Goal: Task Accomplishment & Management: Use online tool/utility

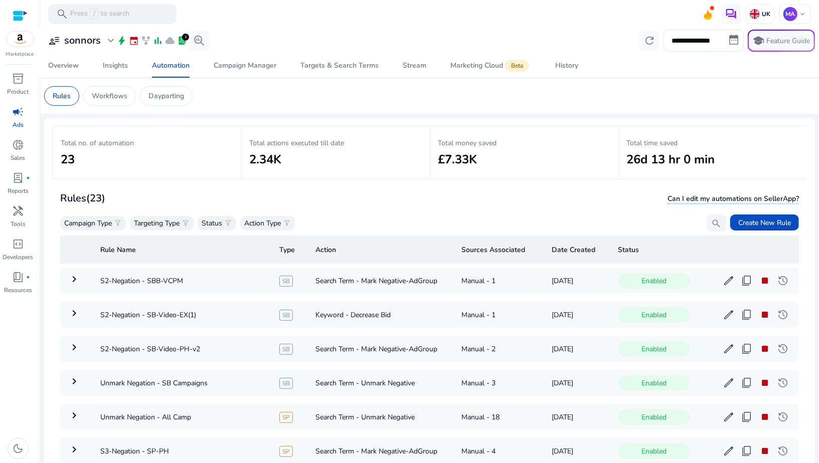
scroll to position [500, 0]
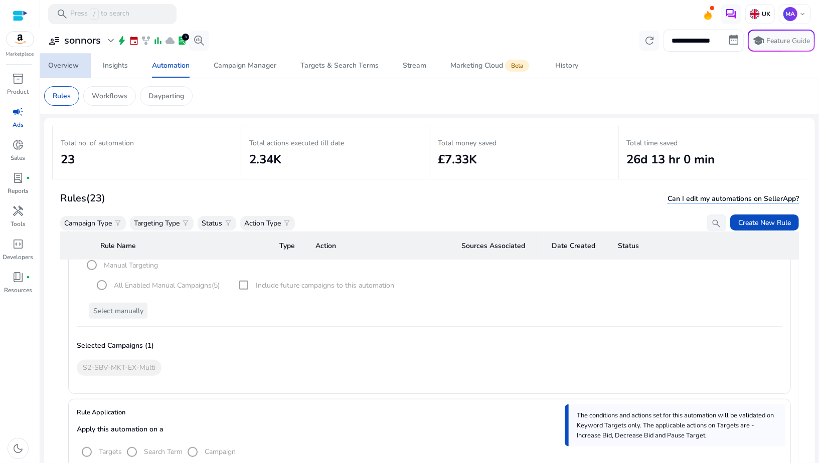
click at [62, 68] on div "Overview" at bounding box center [63, 65] width 31 height 7
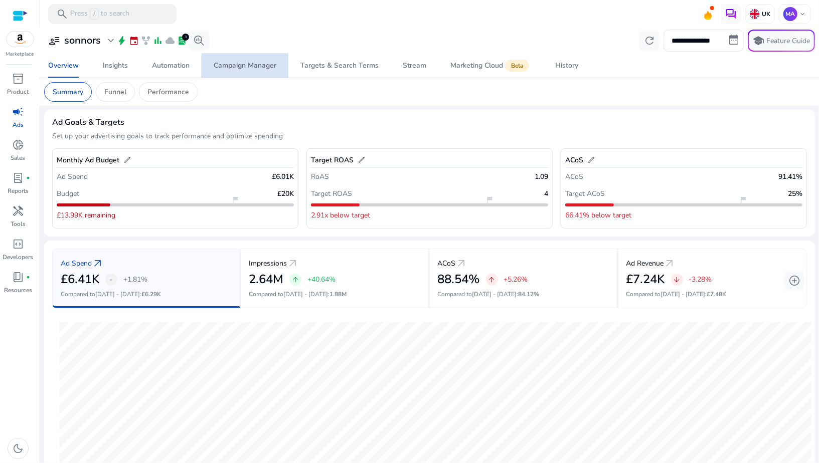
click at [278, 69] on link "Campaign Manager" at bounding box center [244, 66] width 87 height 24
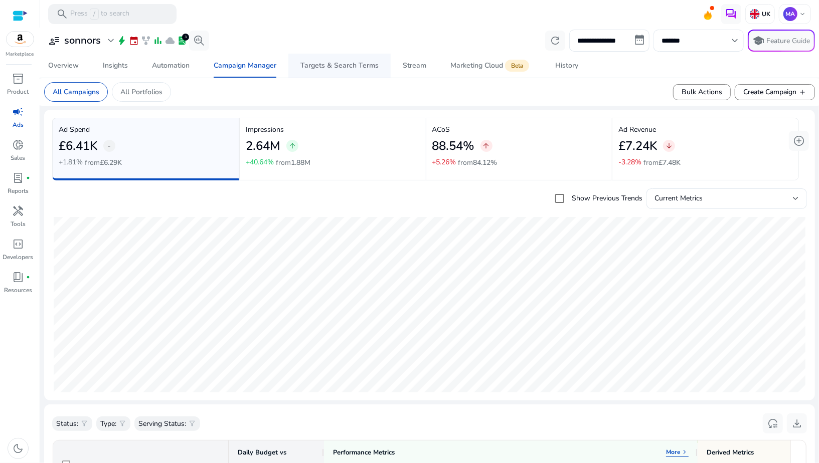
click at [323, 69] on div "Targets & Search Terms" at bounding box center [339, 65] width 78 height 7
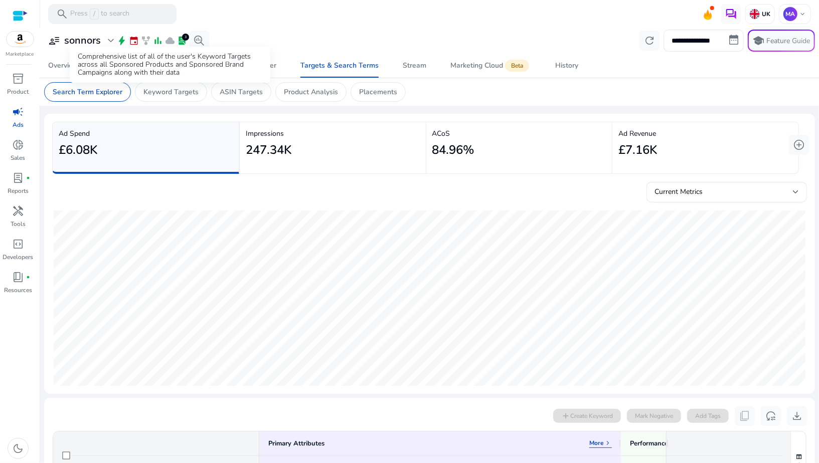
click at [137, 70] on div "Comprehensive list of all of the user's Keyword Targets across all Sponsored Pr…" at bounding box center [170, 65] width 200 height 36
click at [106, 67] on div "Insights" at bounding box center [115, 65] width 25 height 7
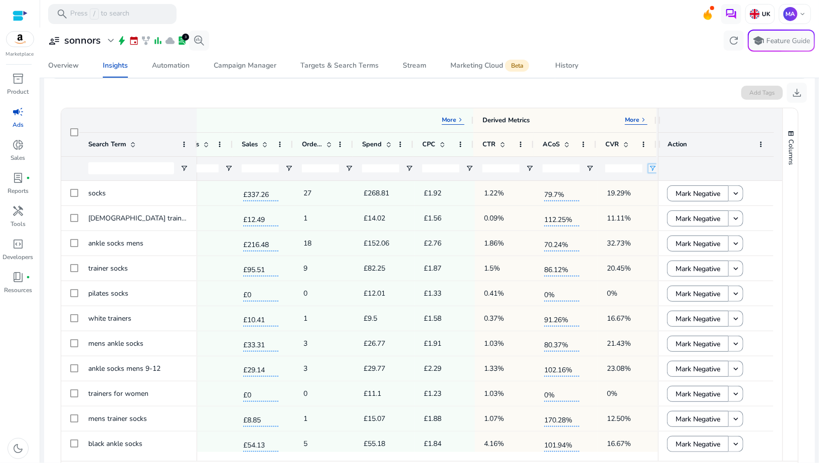
click at [648, 168] on span "Open Filter Menu" at bounding box center [652, 168] width 8 height 8
click at [642, 174] on div at bounding box center [626, 168] width 60 height 24
click at [626, 149] on div "CVR" at bounding box center [620, 144] width 31 height 19
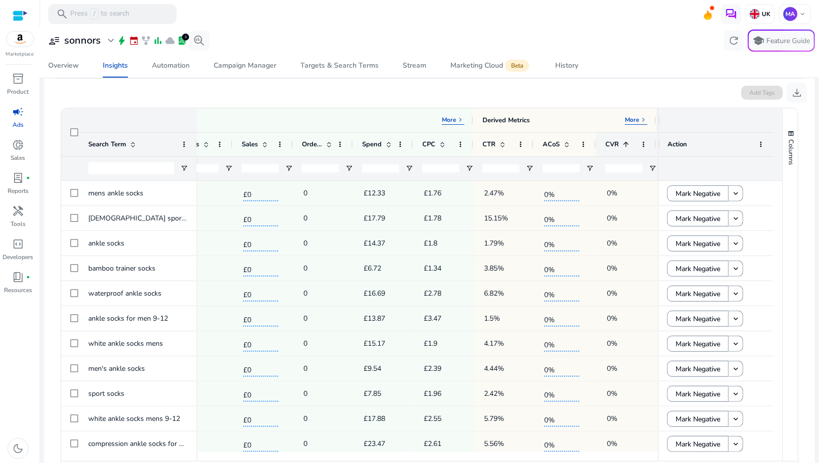
click at [626, 148] on div "CVR 1" at bounding box center [620, 144] width 31 height 19
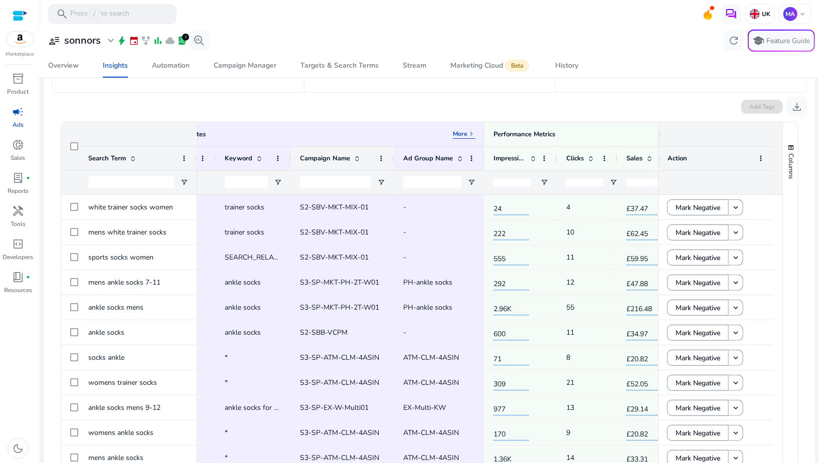
drag, startPoint x: 378, startPoint y: 156, endPoint x: 391, endPoint y: 157, distance: 13.1
click at [391, 157] on div at bounding box center [393, 159] width 4 height 24
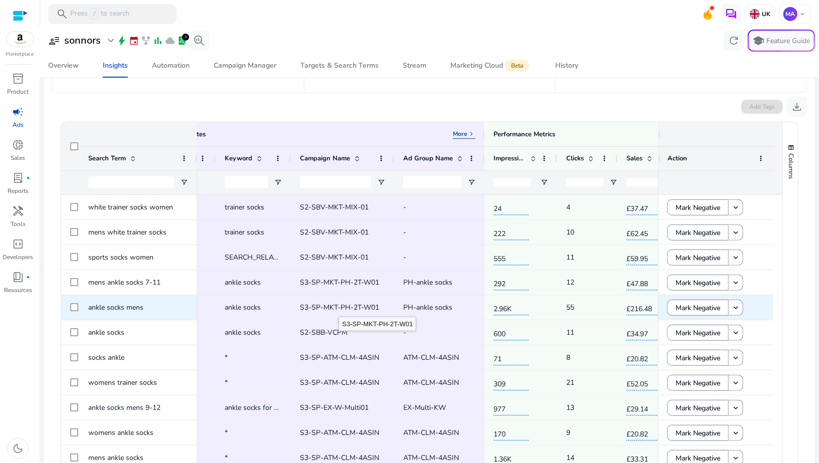
click at [339, 308] on span "S3-SP-MKT-PH-2T-W01" at bounding box center [339, 308] width 79 height 10
copy span "S3-SP-MKT-PH-2T-W01"
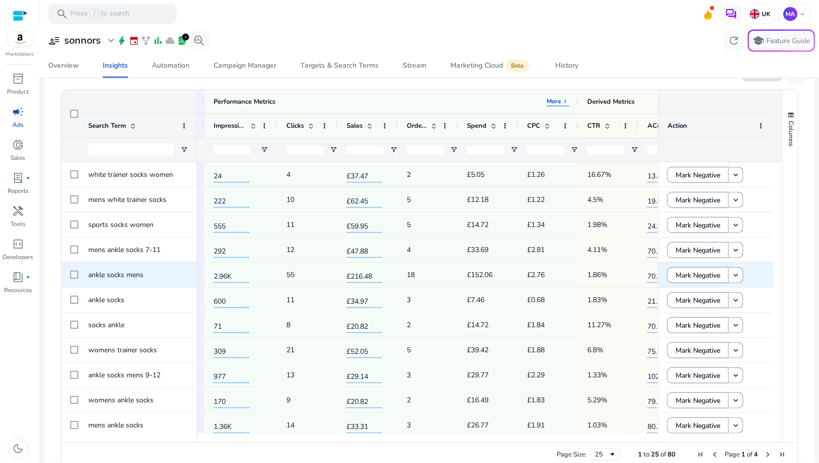
scroll to position [0, 369]
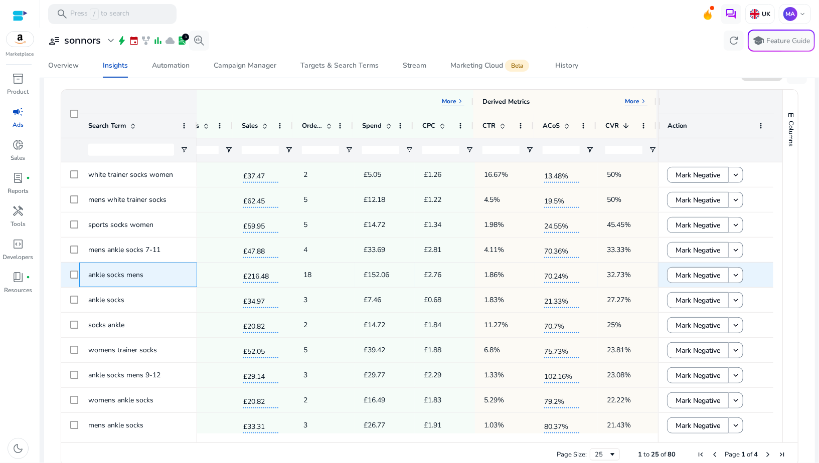
click at [133, 275] on span "ankle socks mens" at bounding box center [115, 275] width 55 height 10
copy div "ankle socks mens"
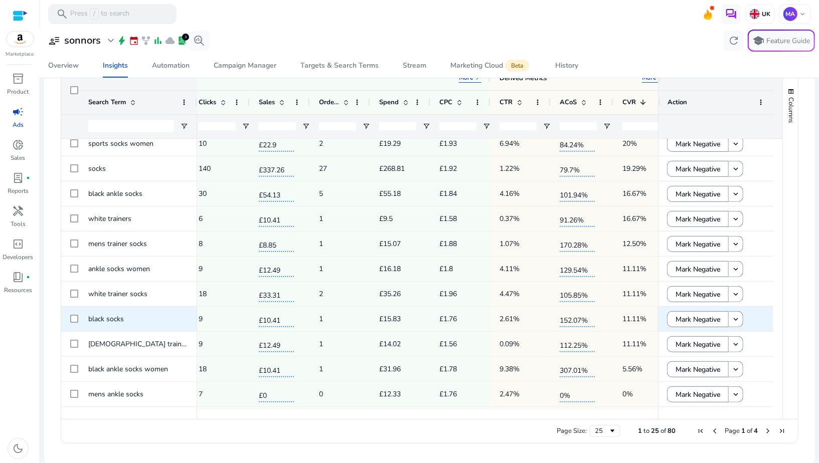
scroll to position [0, 416]
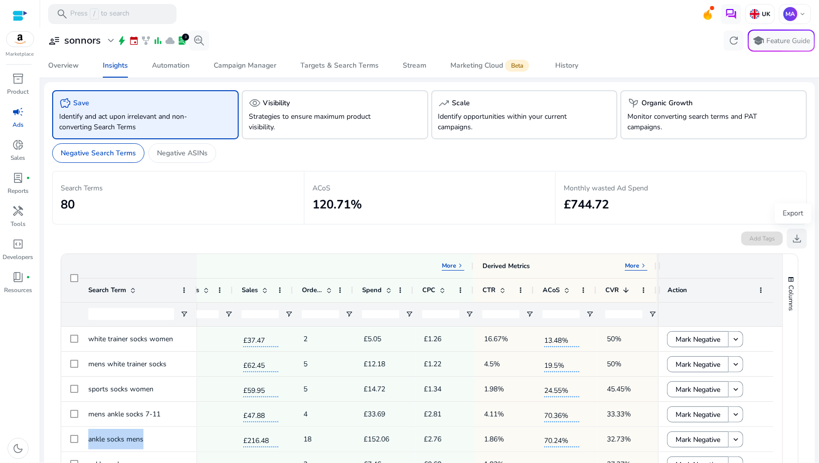
click at [790, 237] on span "download" at bounding box center [796, 239] width 12 height 12
